Goal: Find specific page/section: Find specific page/section

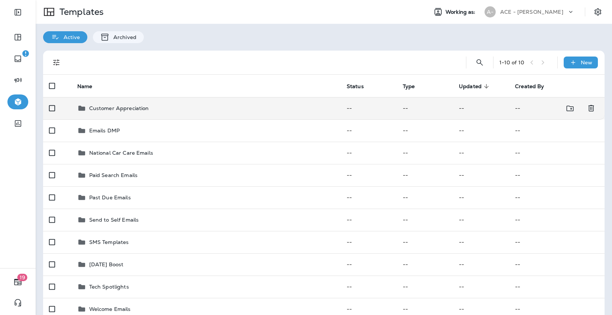
click at [204, 111] on div "Customer Appreciation" at bounding box center [206, 108] width 258 height 9
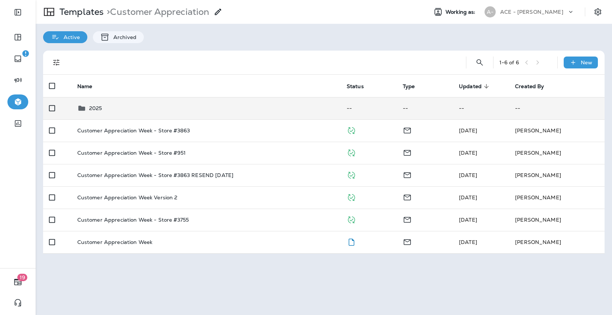
click at [203, 109] on div "2025" at bounding box center [206, 108] width 258 height 9
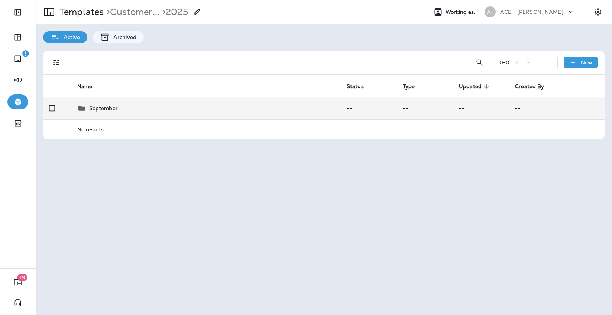
click at [203, 110] on div "September" at bounding box center [206, 108] width 258 height 9
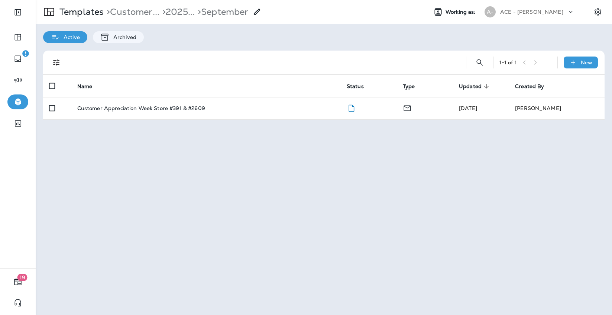
click at [203, 110] on div "Customer Appreciation Week Store #391 & #2609" at bounding box center [206, 108] width 258 height 6
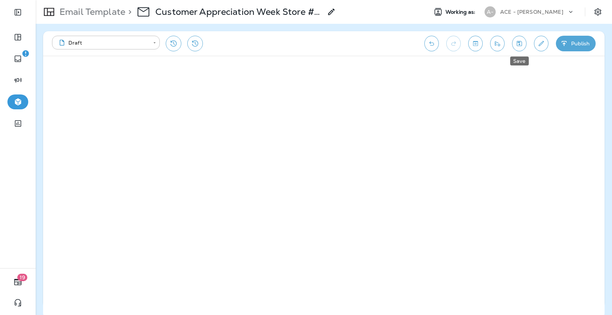
click at [519, 43] on icon "Save" at bounding box center [520, 43] width 8 height 7
click at [113, 14] on p "Email Template" at bounding box center [90, 11] width 69 height 11
